Goal: Task Accomplishment & Management: Manage account settings

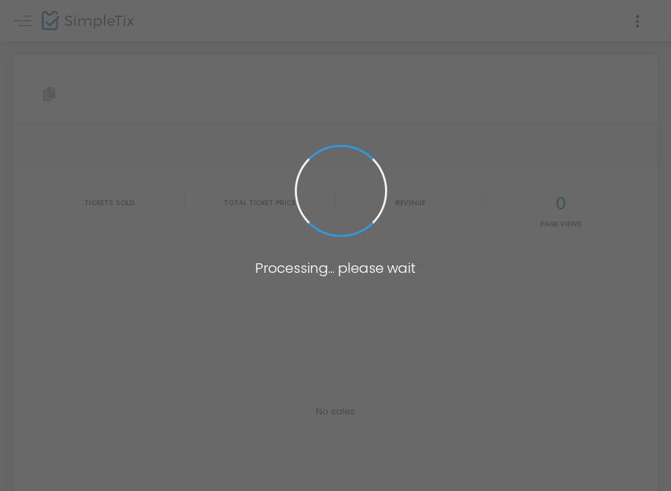
type input "[URL][DOMAIN_NAME]"
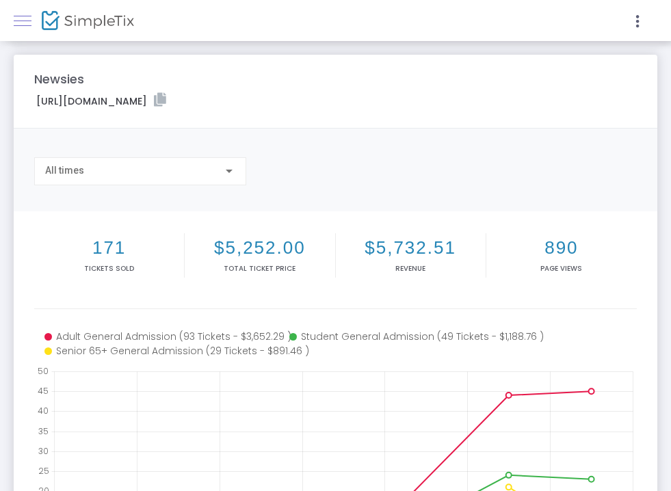
click at [27, 23] on link at bounding box center [23, 21] width 18 height 18
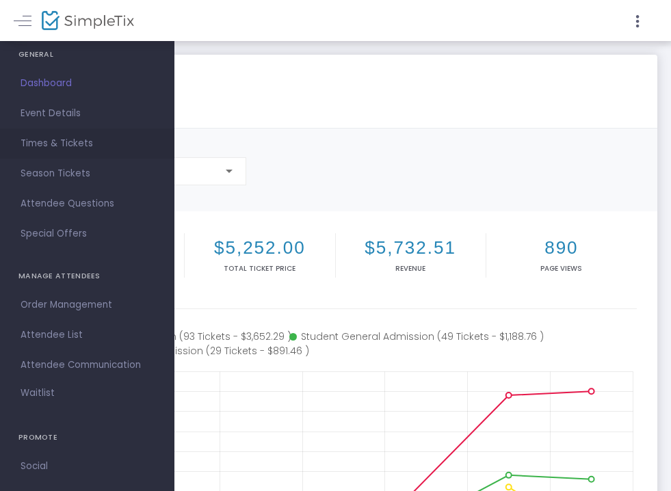
click at [66, 141] on span "Times & Tickets" at bounding box center [87, 144] width 133 height 18
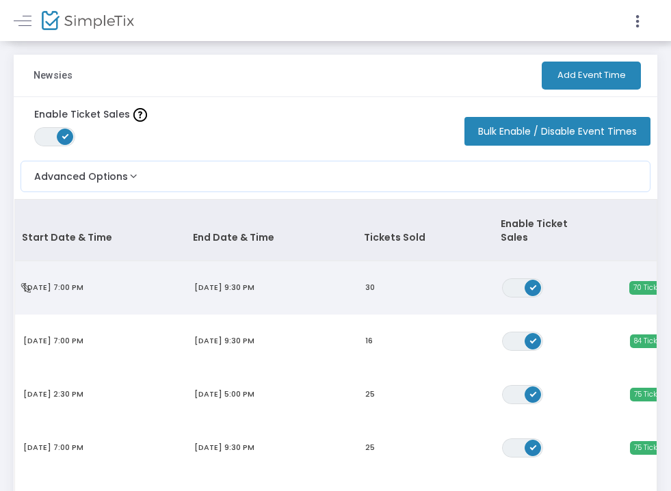
click at [243, 282] on span "[DATE] 9:30 PM" at bounding box center [224, 287] width 60 height 11
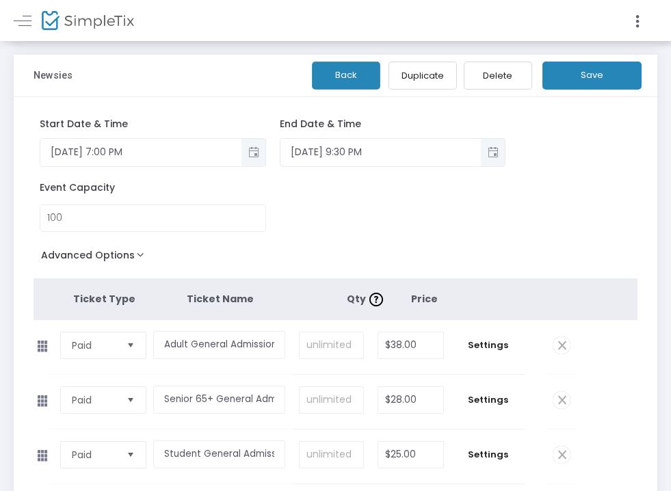
click at [352, 70] on button "Back" at bounding box center [346, 76] width 68 height 28
click at [28, 24] on link at bounding box center [23, 21] width 18 height 18
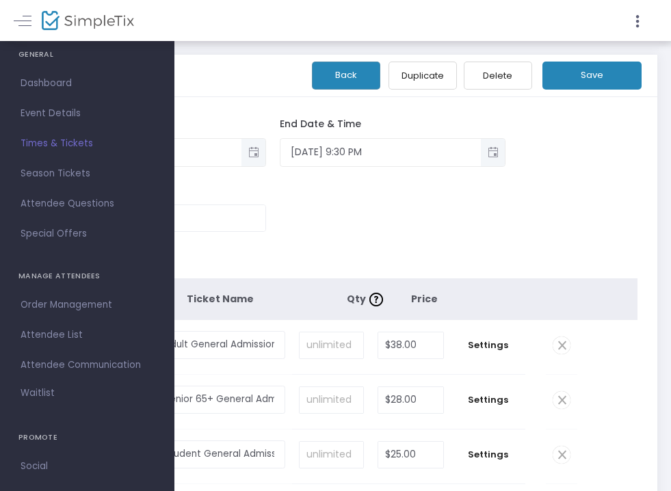
click at [60, 138] on span "Times & Tickets" at bounding box center [87, 144] width 133 height 18
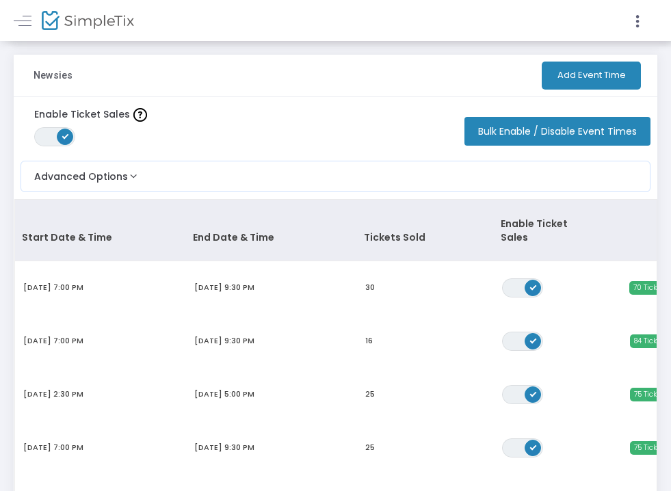
click at [86, 16] on img at bounding box center [88, 21] width 92 height 20
